Goal: Task Accomplishment & Management: Use online tool/utility

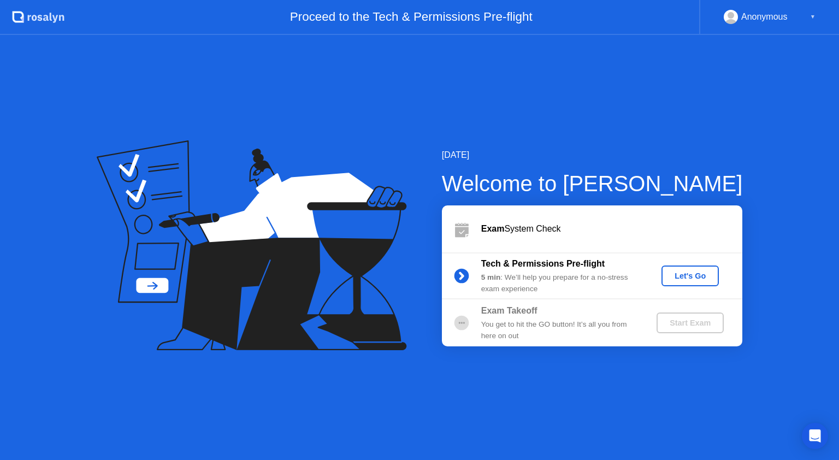
click at [684, 278] on div "Let's Go" at bounding box center [690, 276] width 49 height 9
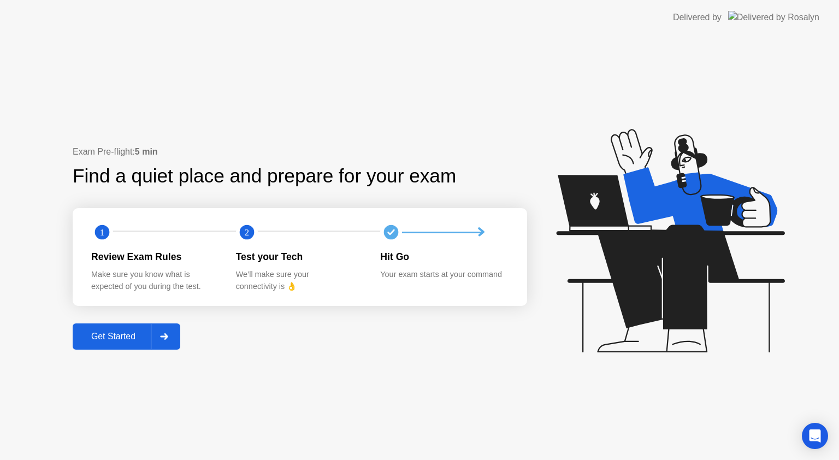
click at [107, 332] on div "Get Started" at bounding box center [113, 337] width 75 height 10
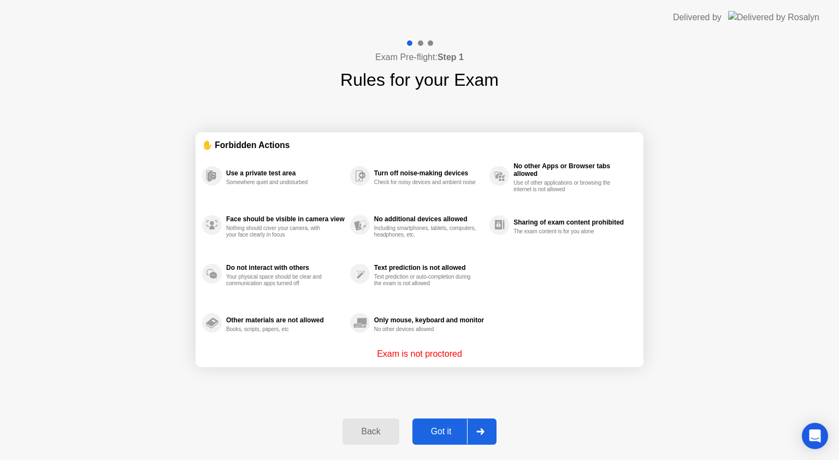
click at [443, 434] on div "Got it" at bounding box center [441, 432] width 51 height 10
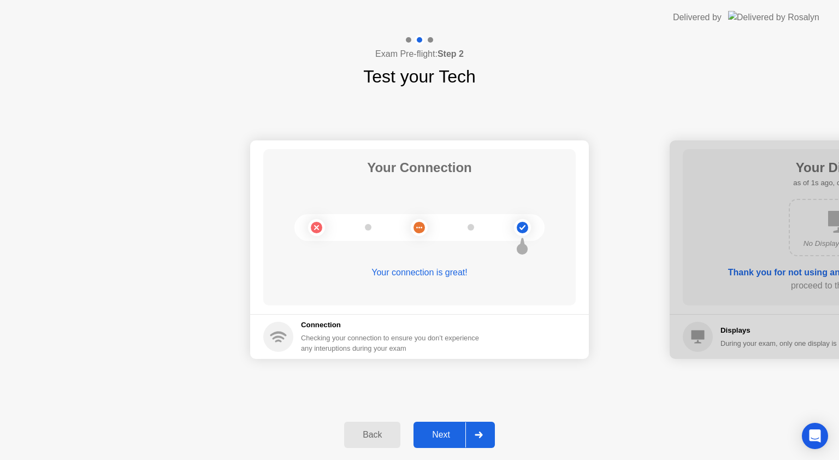
click at [448, 433] on div "Next" at bounding box center [441, 435] width 49 height 10
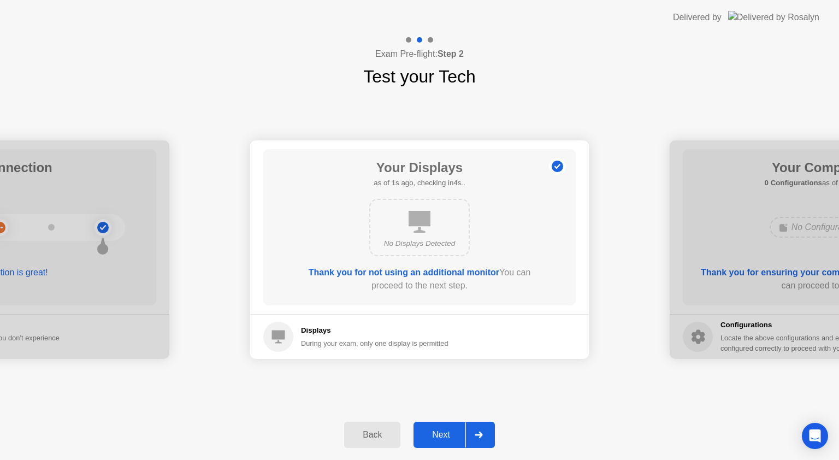
click at [448, 433] on div "Next" at bounding box center [441, 435] width 49 height 10
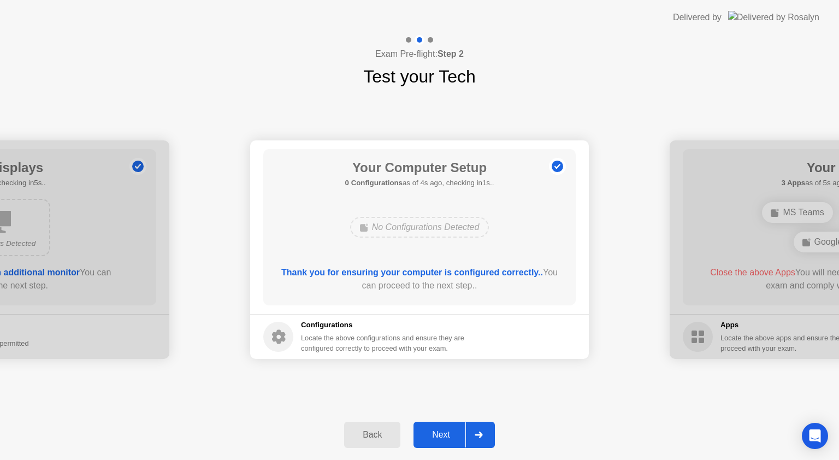
click at [425, 430] on div "Next" at bounding box center [441, 435] width 49 height 10
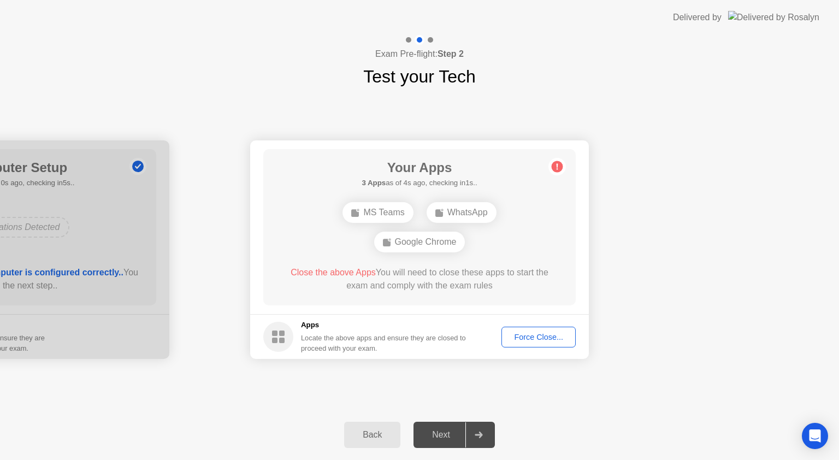
click at [546, 346] on button "Force Close..." at bounding box center [539, 337] width 74 height 21
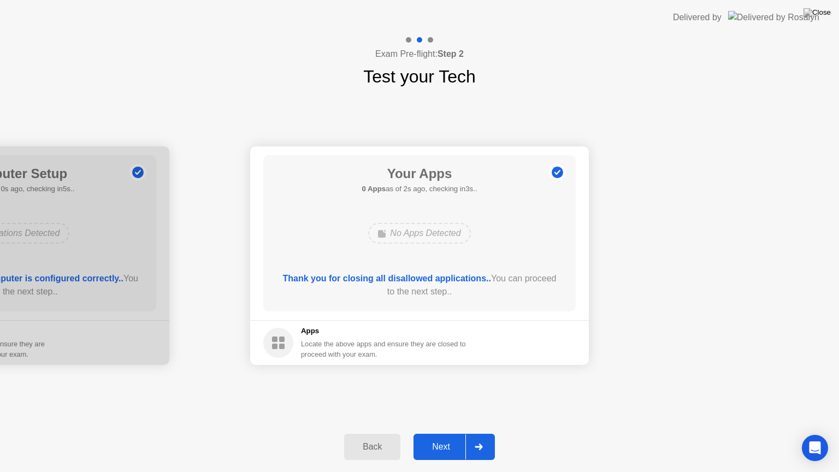
click at [450, 447] on div "Next" at bounding box center [441, 447] width 49 height 10
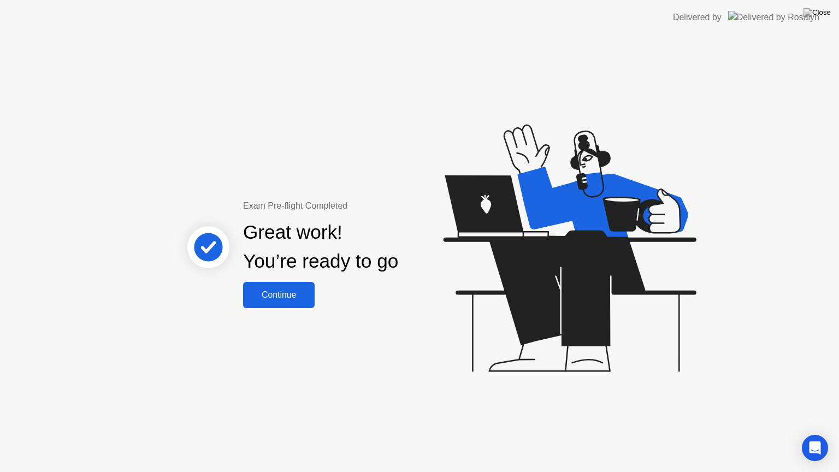
click at [294, 296] on div "Continue" at bounding box center [278, 295] width 65 height 10
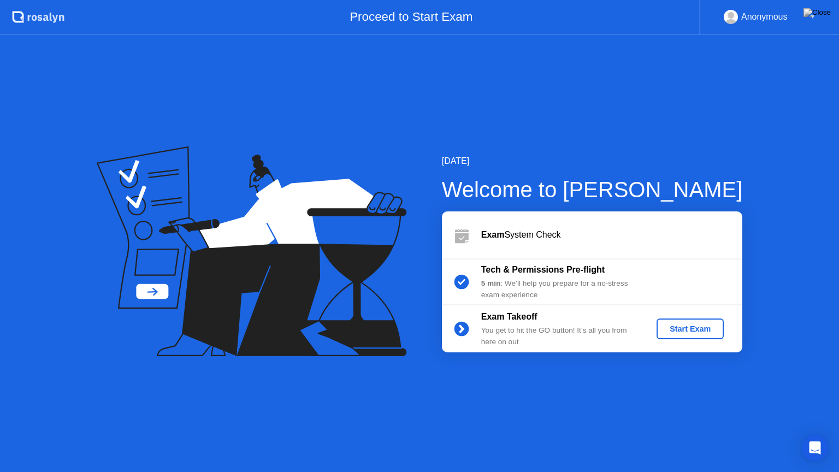
click at [695, 325] on div "Start Exam" at bounding box center [690, 329] width 58 height 9
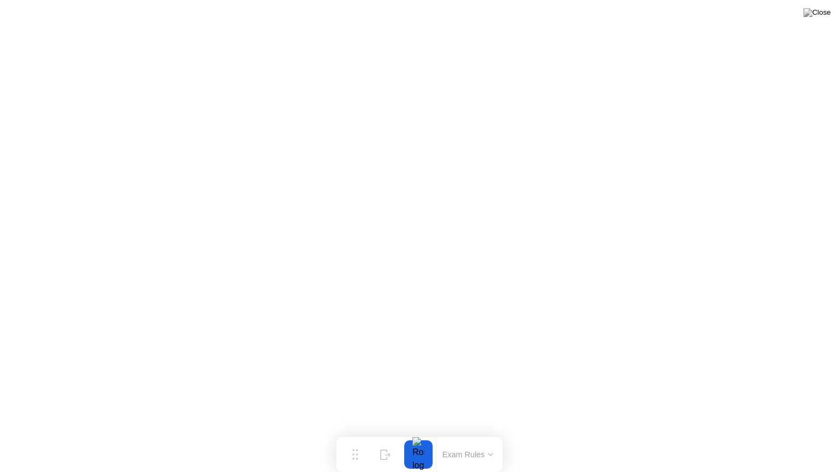
click at [487, 457] on button "Exam Rules" at bounding box center [468, 455] width 58 height 10
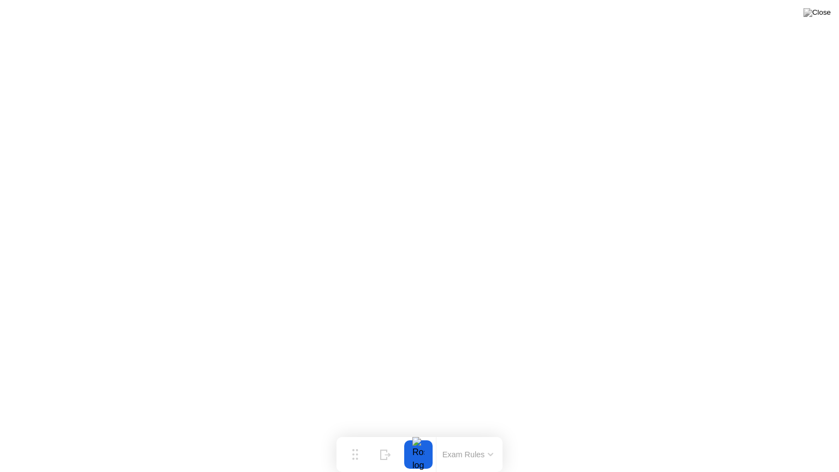
click at [481, 457] on button "Exam Rules" at bounding box center [468, 455] width 58 height 10
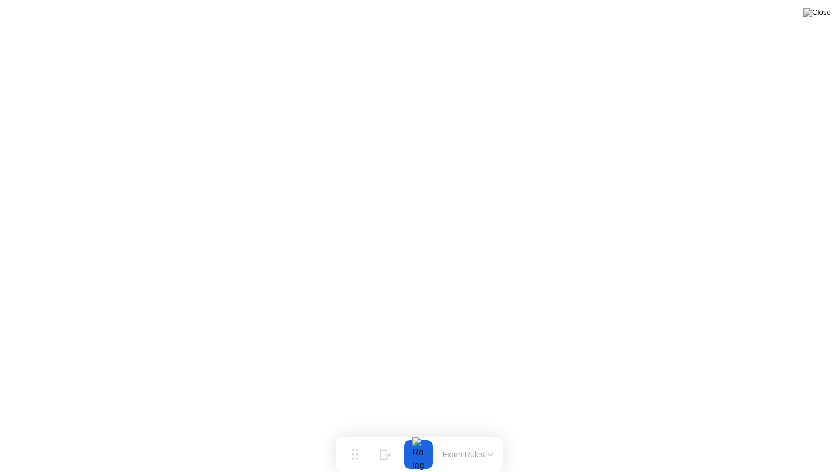
click at [421, 450] on div at bounding box center [418, 454] width 23 height 28
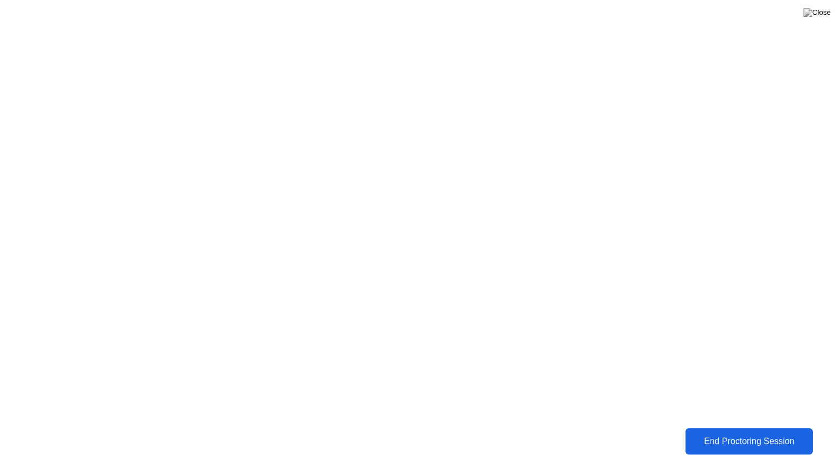
click at [778, 442] on div "End Proctoring Session" at bounding box center [748, 442] width 121 height 10
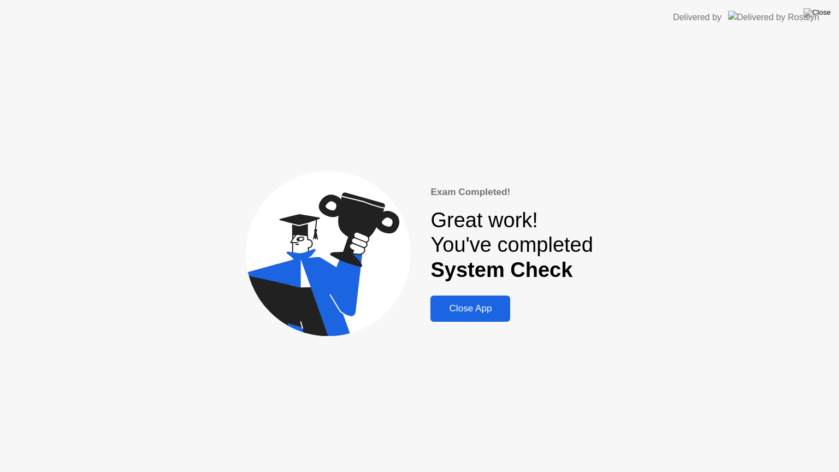
drag, startPoint x: 473, startPoint y: 313, endPoint x: 463, endPoint y: 315, distance: 10.1
click at [463, 314] on div "Close App" at bounding box center [470, 308] width 73 height 11
